Goal: Information Seeking & Learning: Understand process/instructions

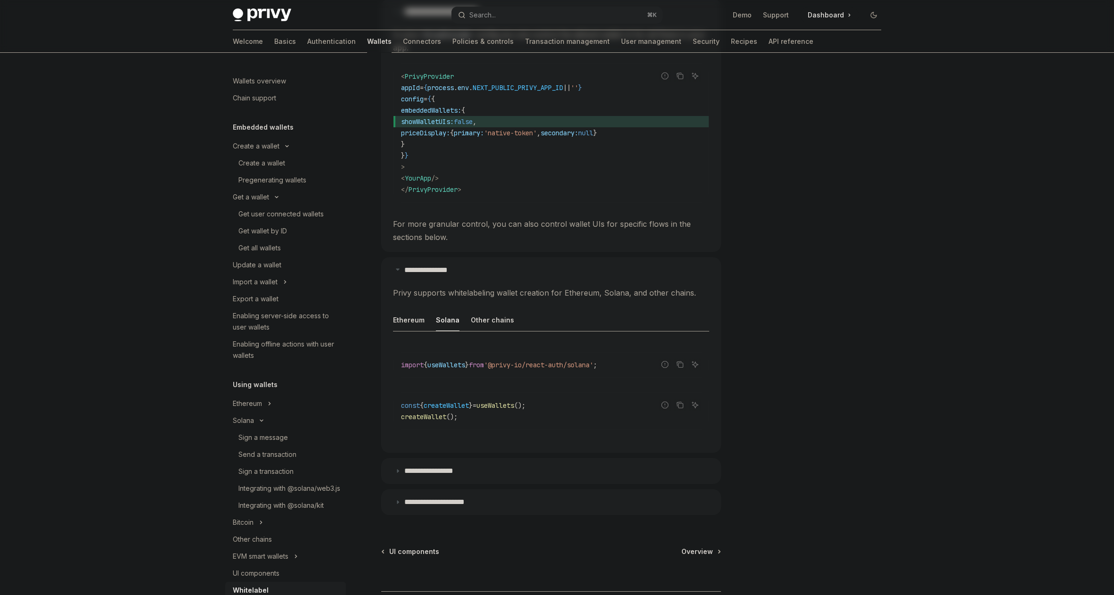
scroll to position [278, 0]
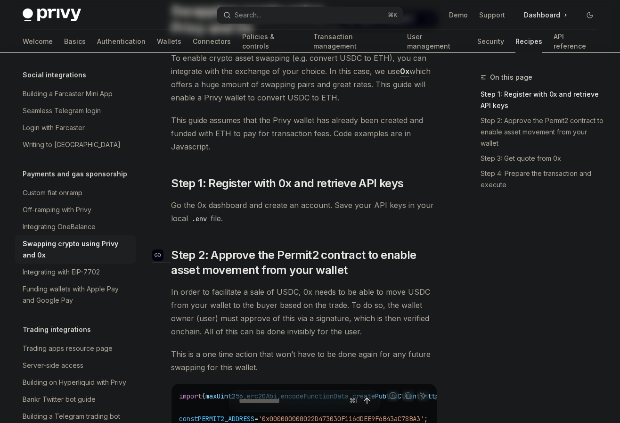
scroll to position [83, 0]
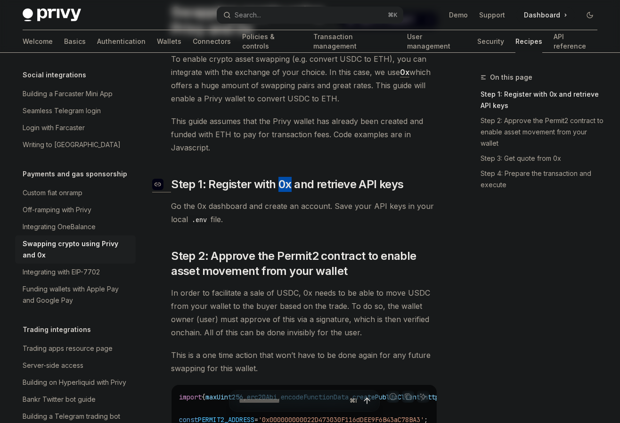
drag, startPoint x: 291, startPoint y: 184, endPoint x: 281, endPoint y: 184, distance: 9.9
click at [281, 184] on span "Step 1: Register with 0x and retrieve API keys" at bounding box center [287, 184] width 232 height 15
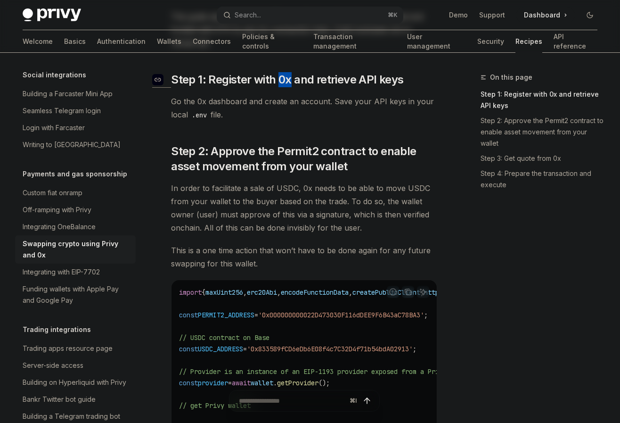
scroll to position [189, 0]
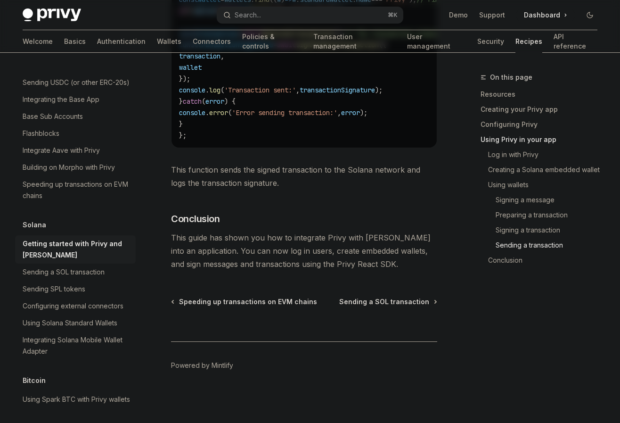
scroll to position [3416, 0]
